Goal: Task Accomplishment & Management: Manage account settings

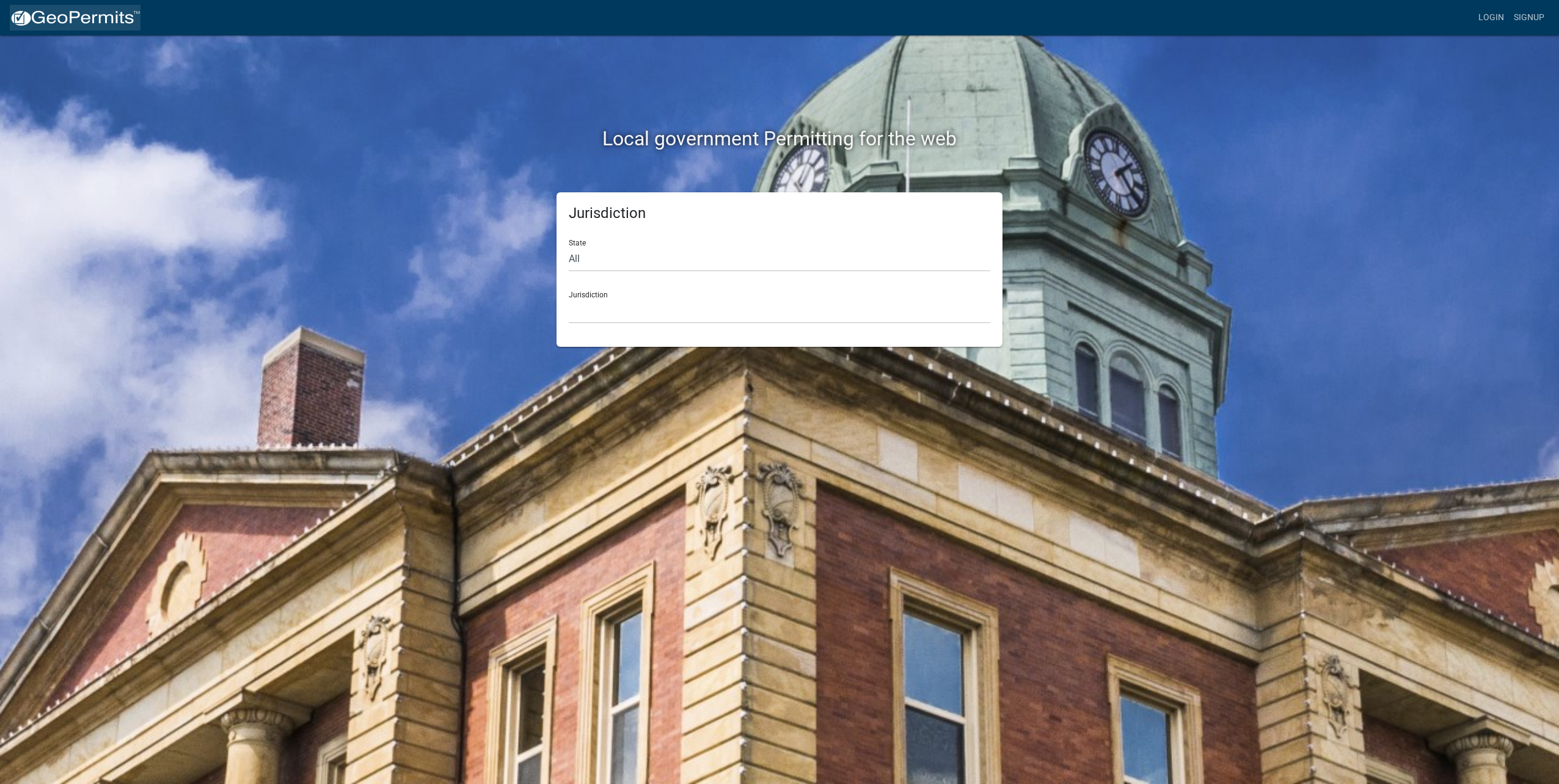
click at [48, 23] on img at bounding box center [75, 18] width 131 height 18
click at [36, 18] on img at bounding box center [75, 18] width 131 height 18
click at [1497, 18] on link "Login" at bounding box center [1491, 18] width 36 height 23
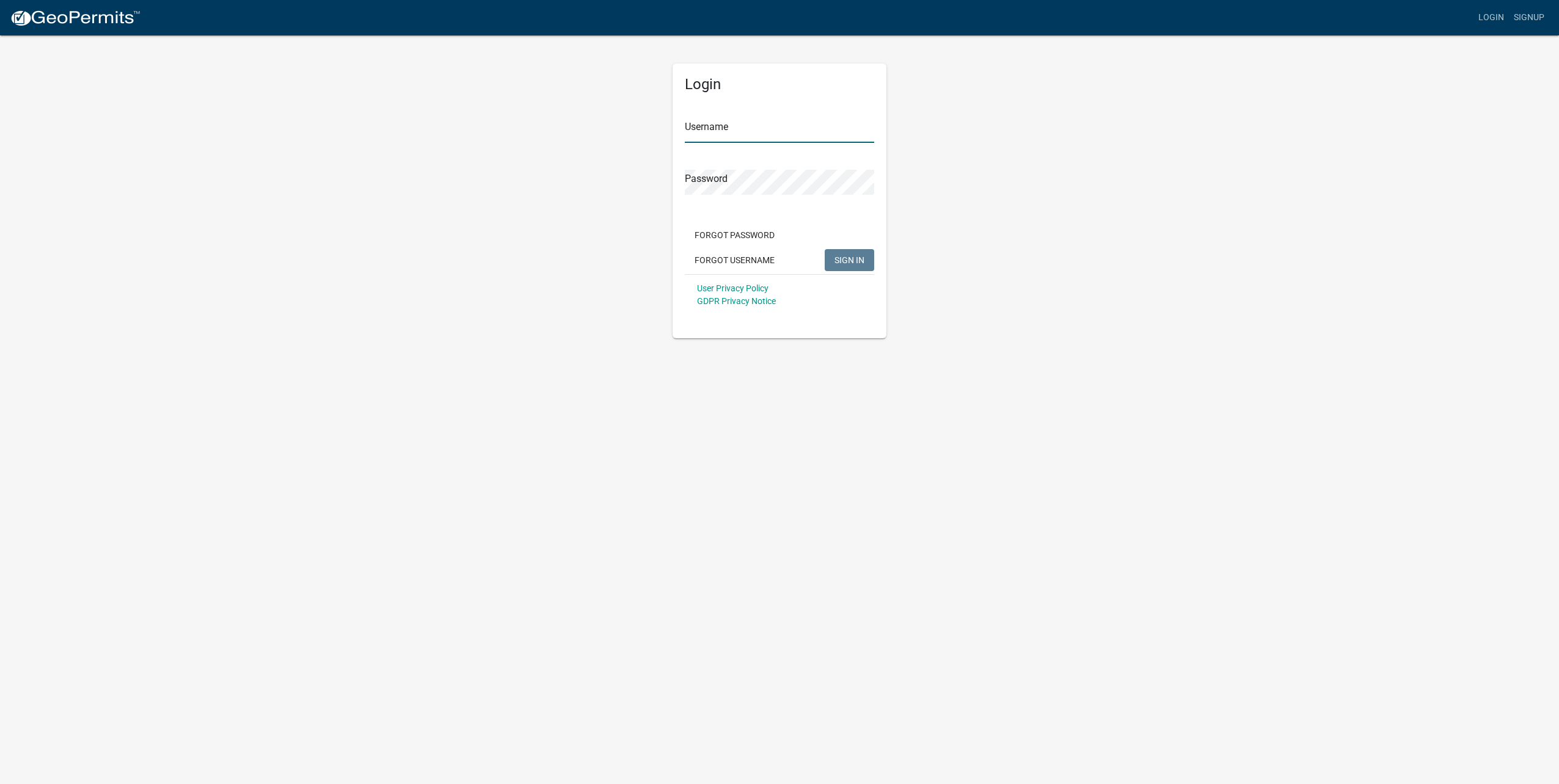
type input "kmarshall1"
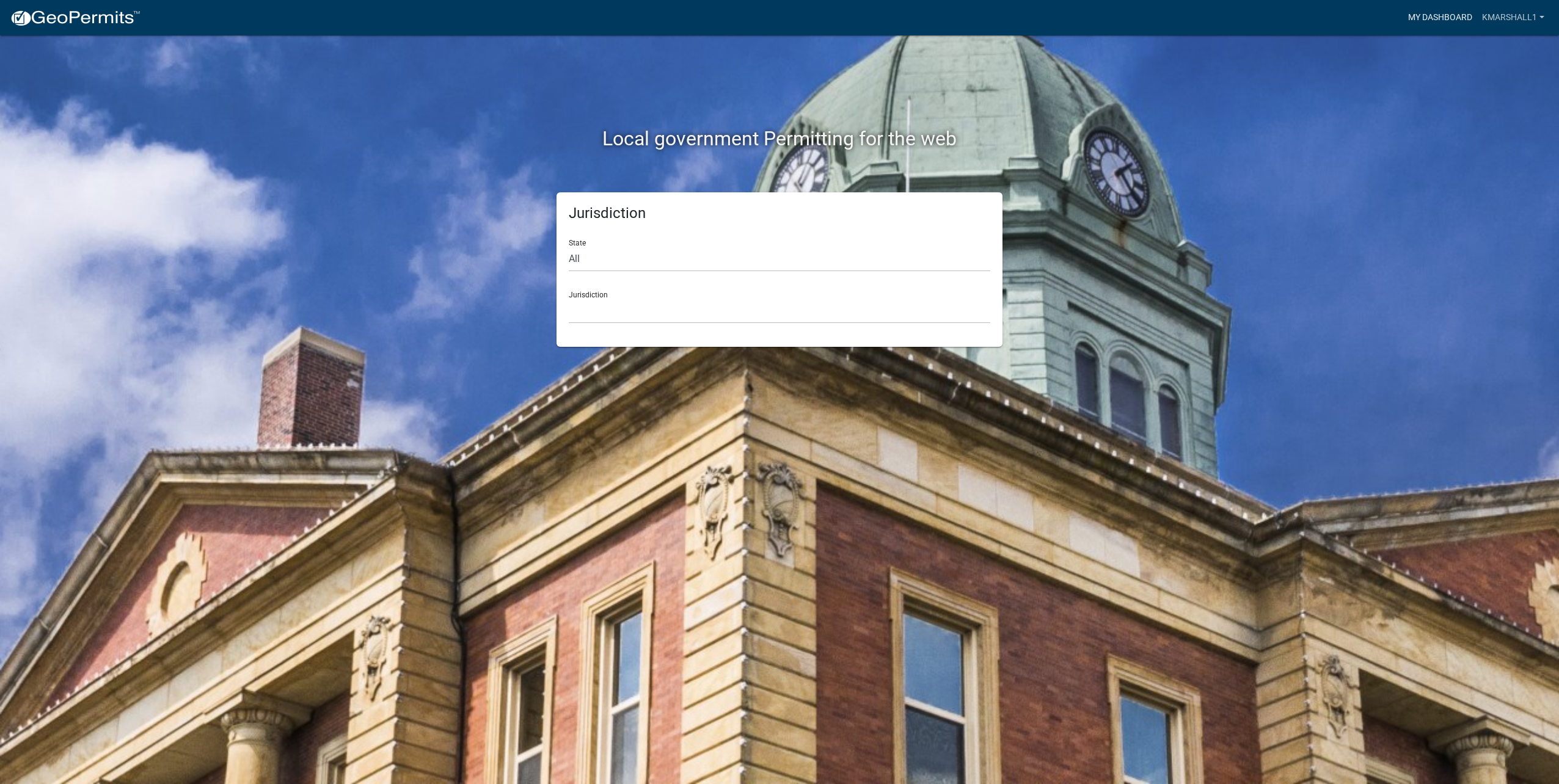
click at [1424, 19] on link "My Dashboard" at bounding box center [1439, 18] width 74 height 23
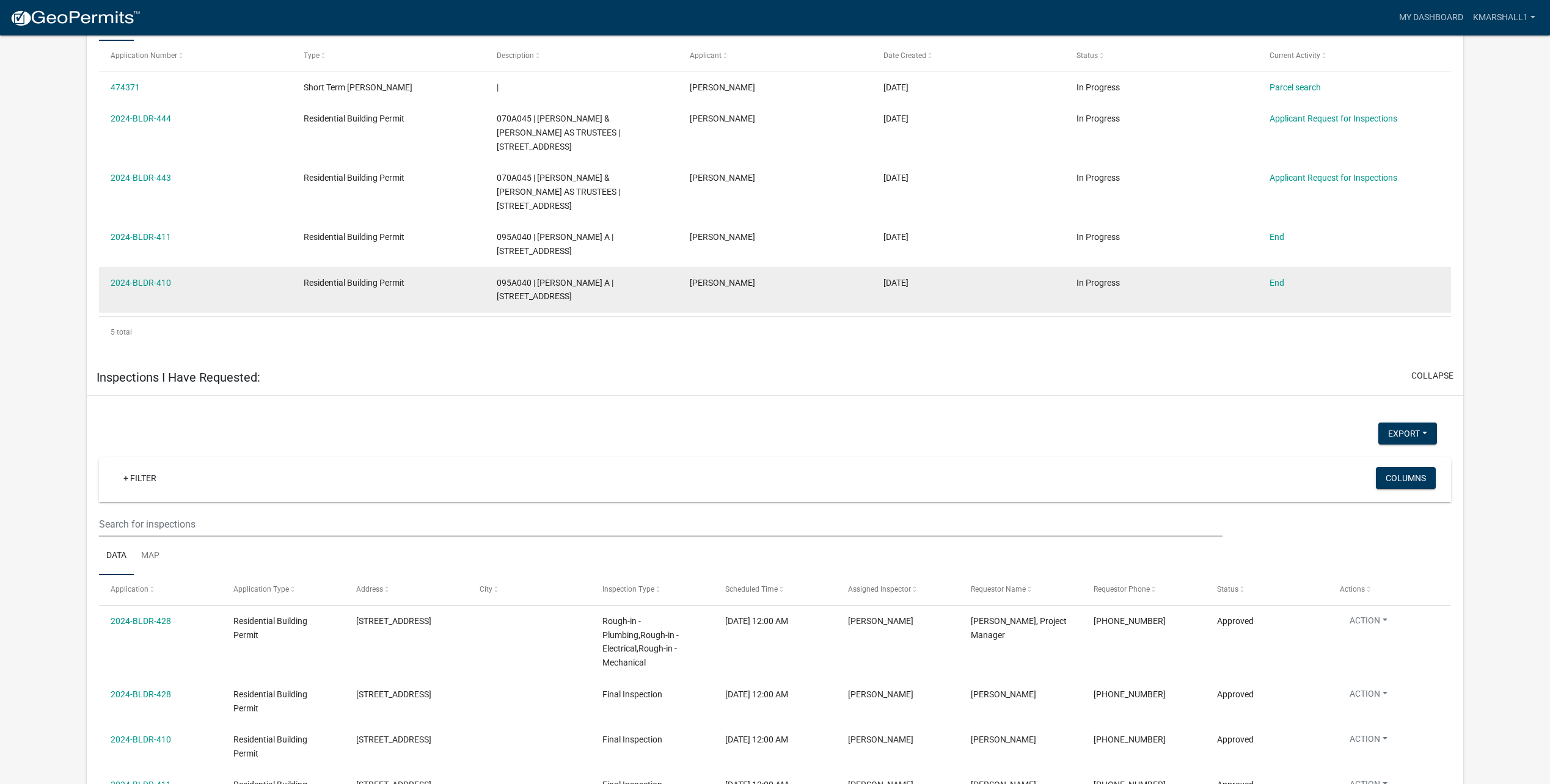
scroll to position [1119, 0]
